Goal: Task Accomplishment & Management: Use online tool/utility

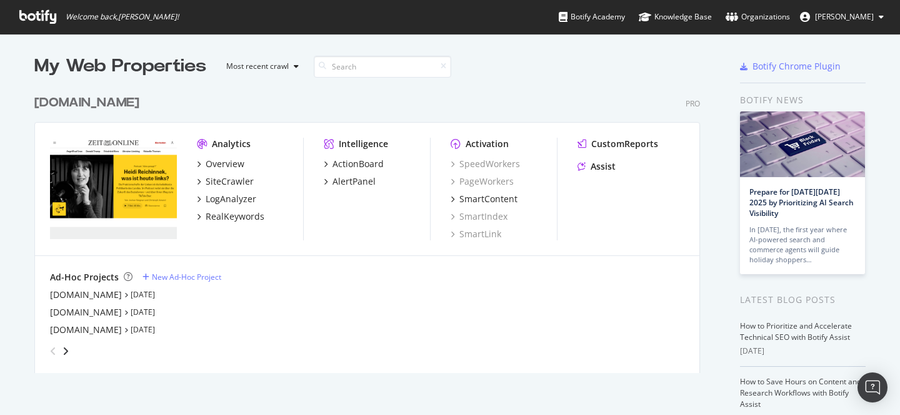
scroll to position [405, 882]
click at [89, 292] on div "[DOMAIN_NAME]" at bounding box center [86, 294] width 72 height 13
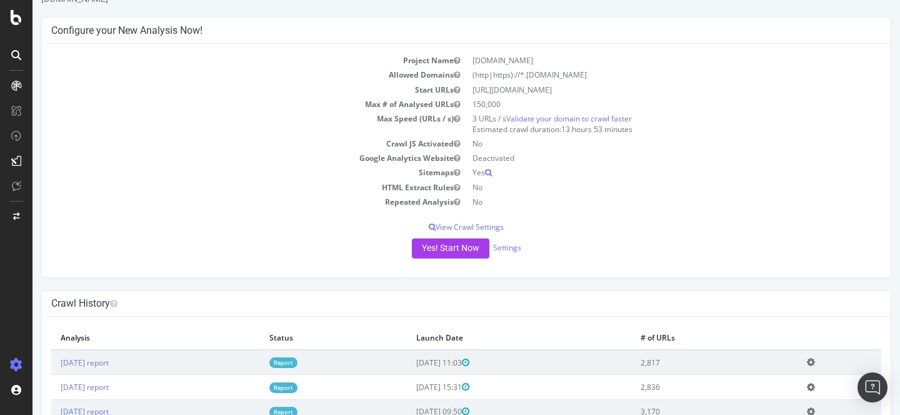
scroll to position [48, 0]
click at [491, 222] on p "View Crawl Settings" at bounding box center [466, 224] width 830 height 11
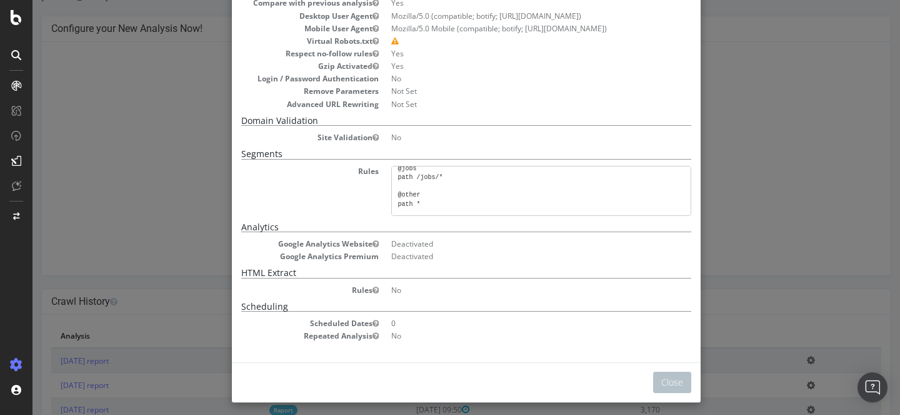
scroll to position [251, 0]
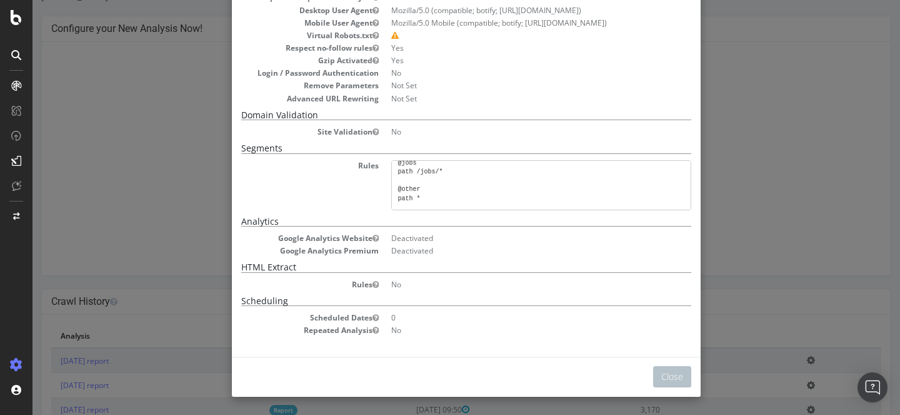
click at [460, 178] on pre "[segment:pagetype] @home path / @ratgeber path /ratgeber/* @themen path /themen…" at bounding box center [541, 185] width 300 height 50
click at [456, 178] on pre "[segment:pagetype] @home path / @ratgeber path /ratgeber/* @themen path /themen…" at bounding box center [541, 185] width 300 height 50
click at [566, 198] on pre "[segment:pagetype] @home path / @ratgeber path /ratgeber/* @themen path /themen…" at bounding box center [541, 185] width 300 height 50
drag, startPoint x: 429, startPoint y: 199, endPoint x: 393, endPoint y: 168, distance: 47.9
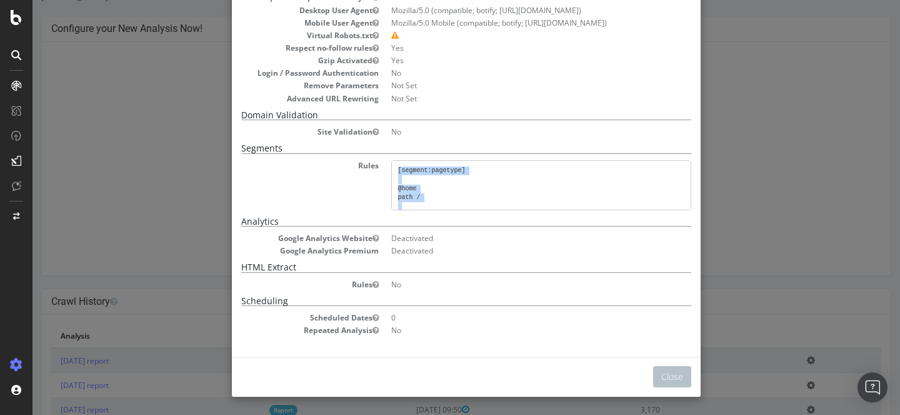
click at [393, 168] on pre "[segment:pagetype] @home path / @ratgeber path /ratgeber/* @themen path /themen…" at bounding box center [541, 185] width 300 height 50
copy pre "[segment:pagetype] @home path / @ratgeber path /ratgeber/* @themen path /themen…"
click at [336, 193] on dl "Rules [segment:pagetype] @home path / @ratgeber path /ratgeber/* @themen path /…" at bounding box center [466, 185] width 450 height 50
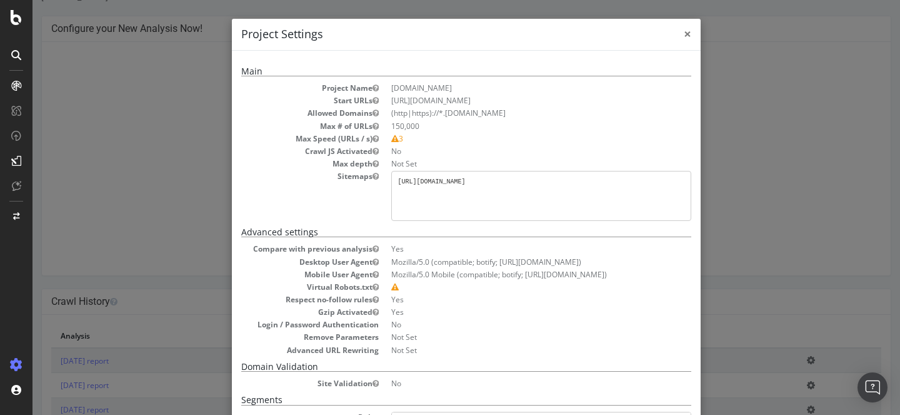
click at [684, 33] on span "×" at bounding box center [688, 34] width 8 height 18
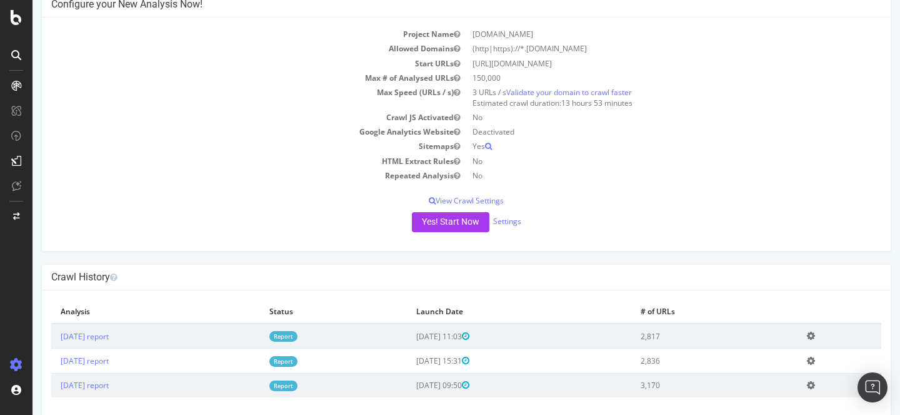
scroll to position [91, 0]
